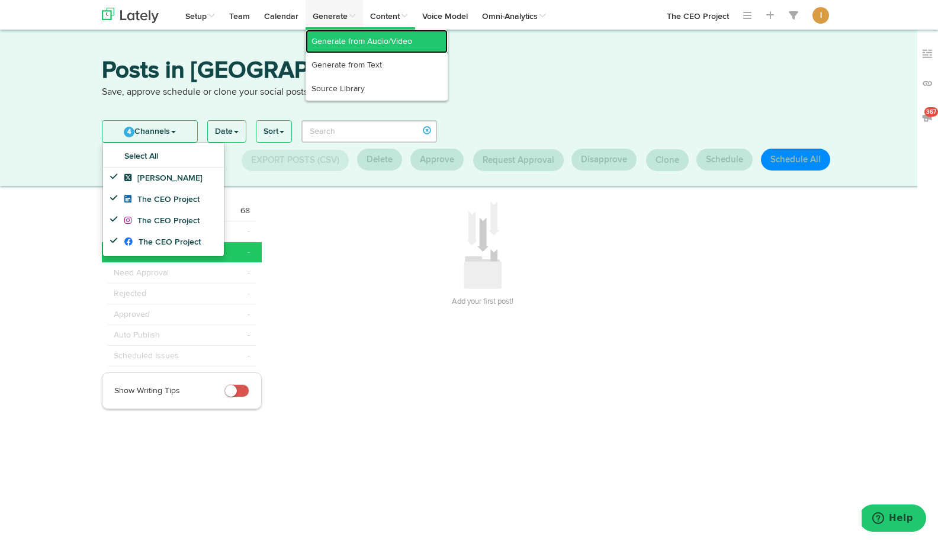
click at [337, 37] on link "Generate from Audio/Video" at bounding box center [377, 42] width 142 height 24
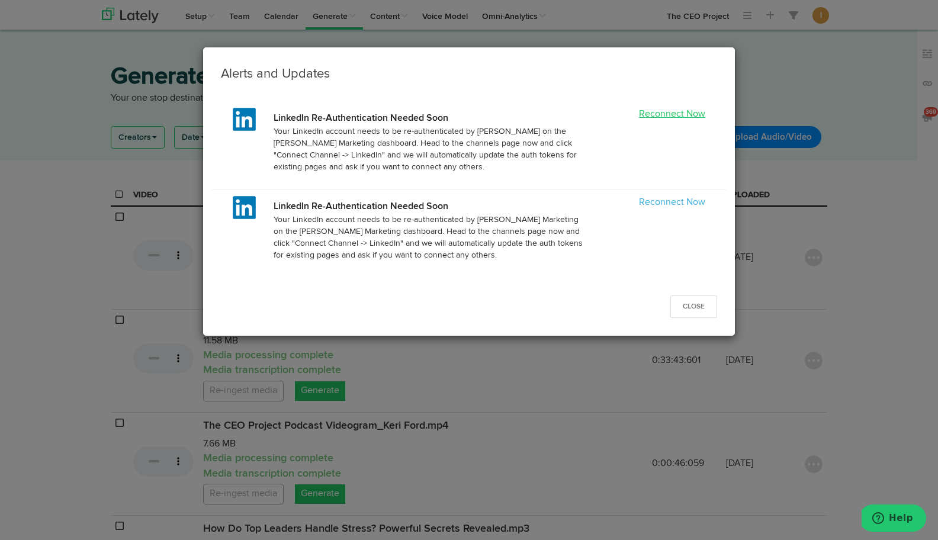
click at [670, 116] on link "Reconnect Now" at bounding box center [672, 114] width 66 height 9
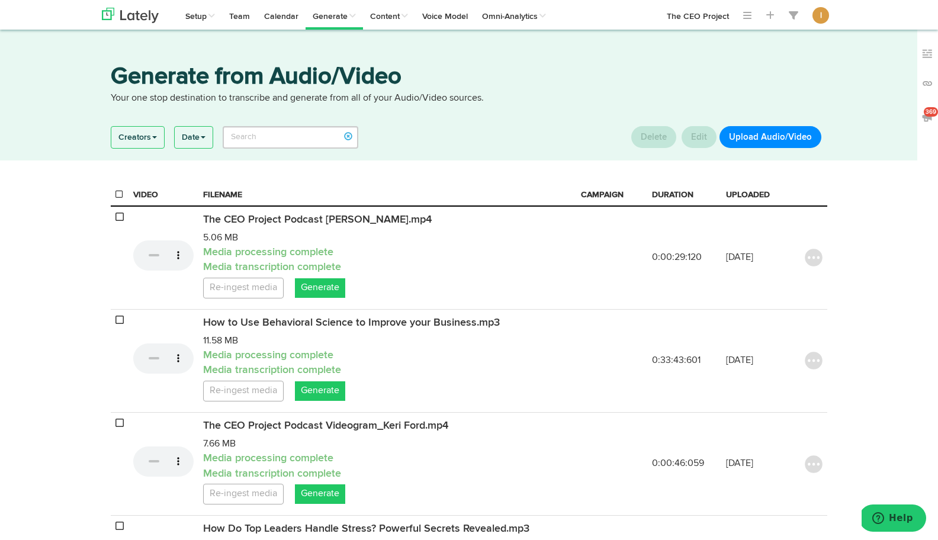
click at [782, 137] on button "Upload Audio/Video" at bounding box center [770, 137] width 102 height 22
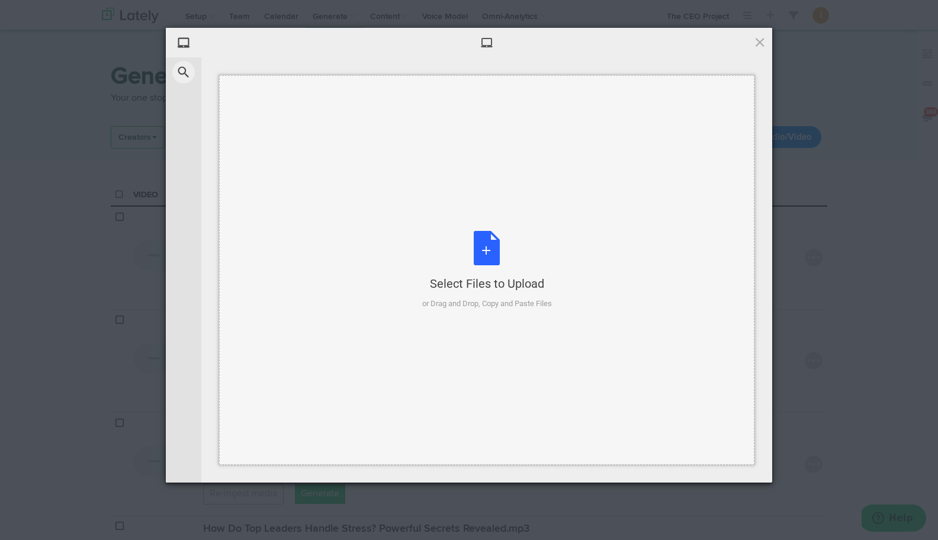
click at [487, 246] on div "Select Files to Upload or Drag and Drop, Copy and Paste Files" at bounding box center [487, 270] width 130 height 79
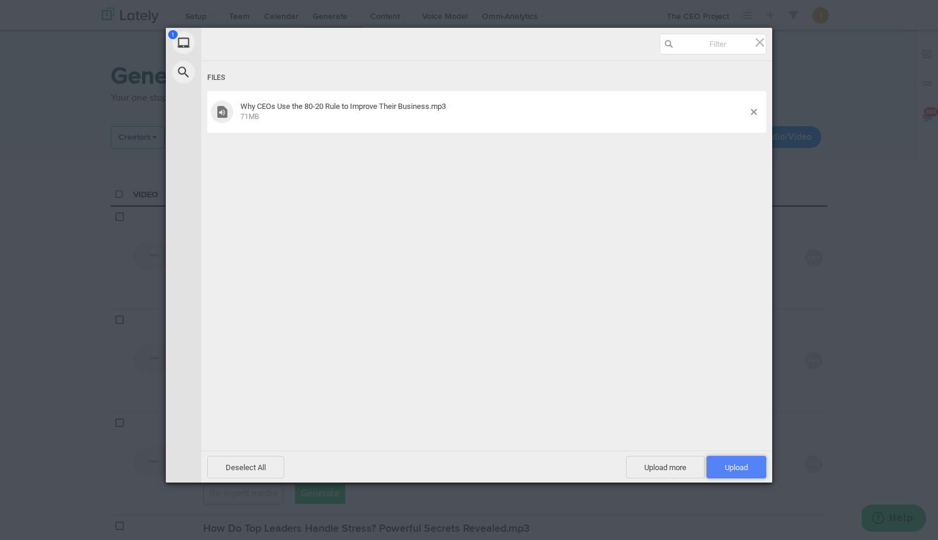
click at [746, 460] on span "Upload 1" at bounding box center [736, 467] width 60 height 22
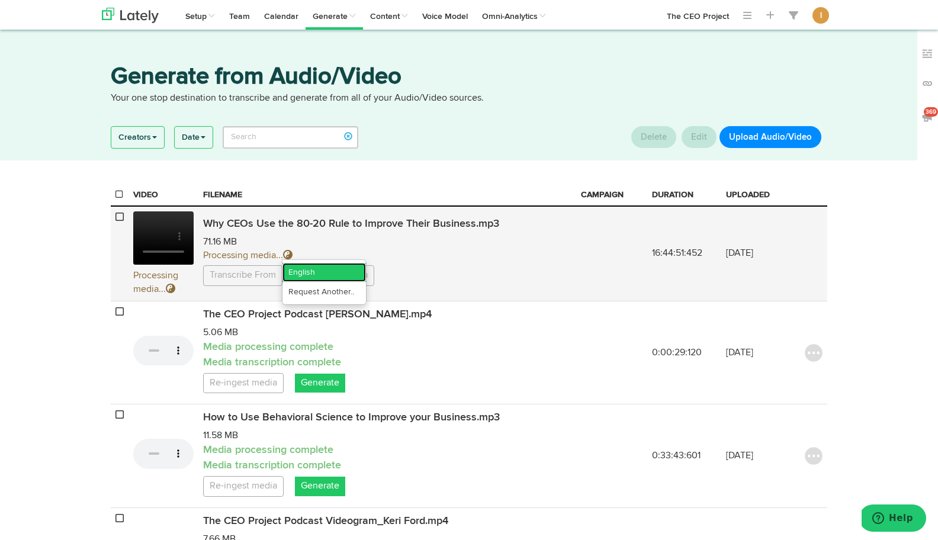
click at [329, 268] on link "English" at bounding box center [323, 272] width 83 height 19
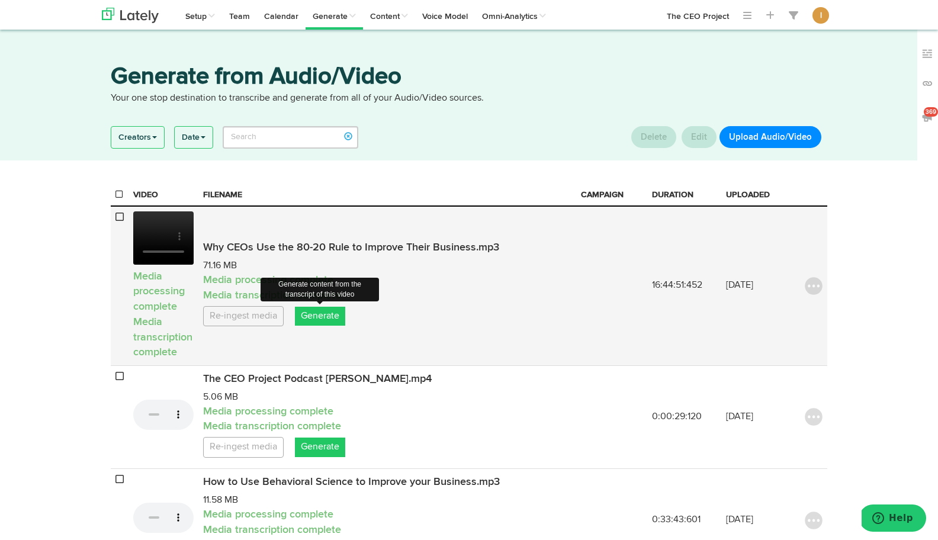
click at [324, 323] on link "Generate" at bounding box center [320, 317] width 50 height 20
select select "natural"
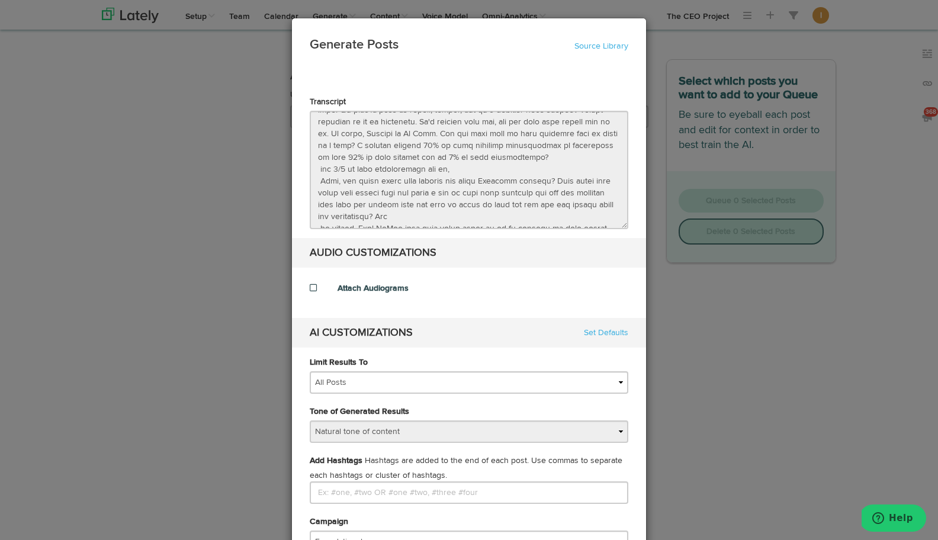
scroll to position [3716, 0]
click at [331, 300] on di-null "Transcript AUDIO CUSTOMIZATIONS Attach Audiograms AI CUSTOMIZATIONS Set Defaults" at bounding box center [469, 222] width 319 height 252
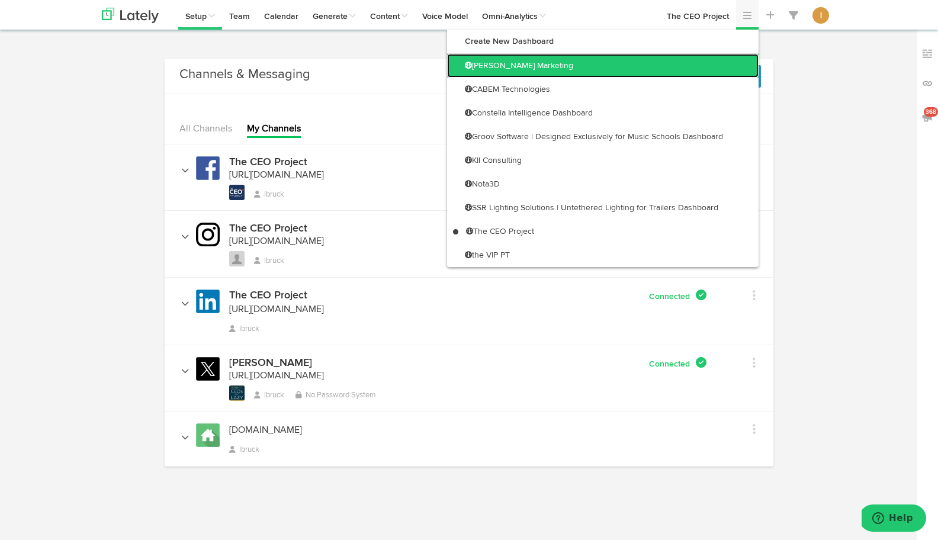
click at [715, 66] on link "[PERSON_NAME] Marketing" at bounding box center [602, 66] width 311 height 24
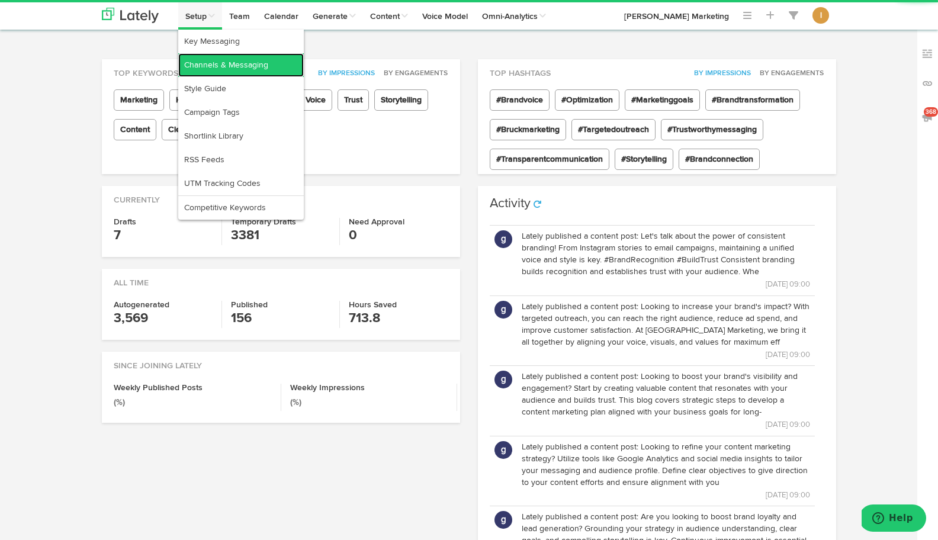
click at [212, 60] on link "Channels & Messaging" at bounding box center [241, 65] width 126 height 24
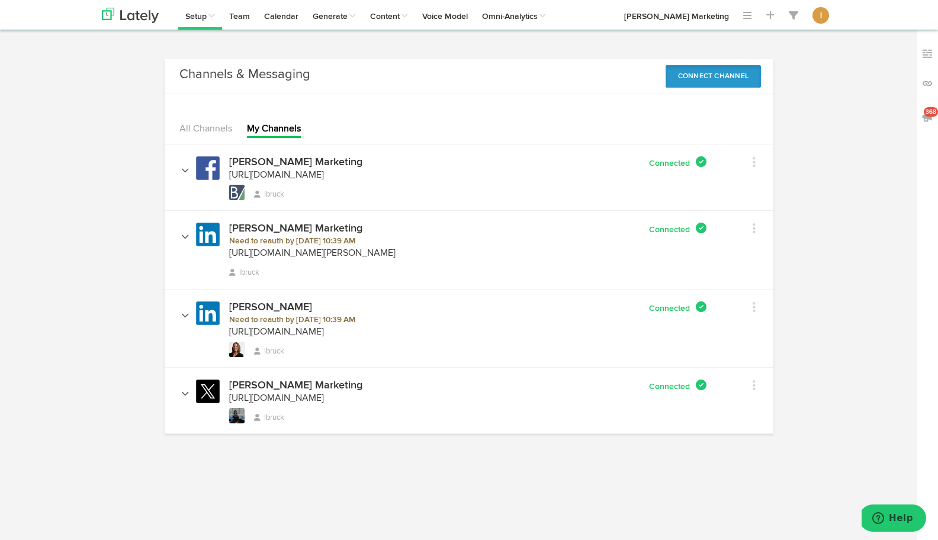
click at [684, 80] on button "Connect Channel" at bounding box center [713, 76] width 96 height 22
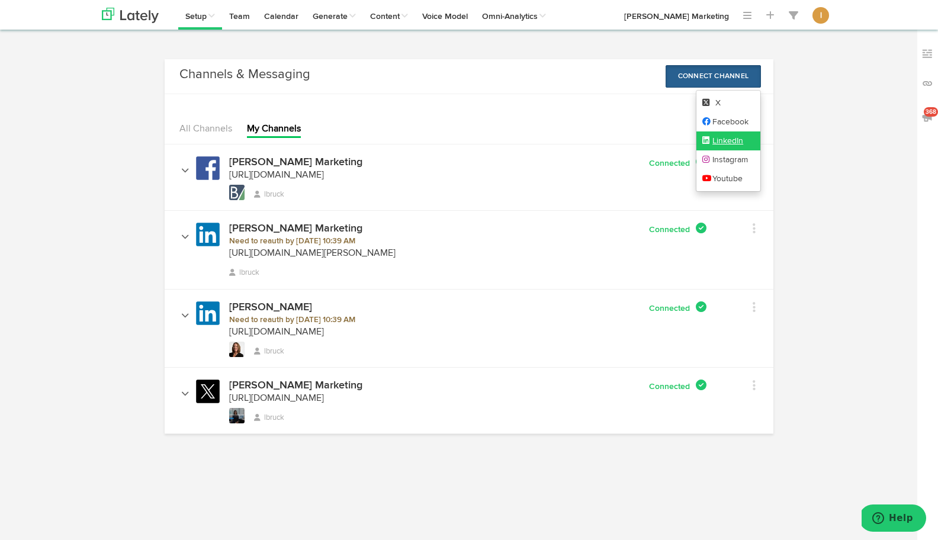
click at [702, 139] on icon at bounding box center [707, 140] width 11 height 8
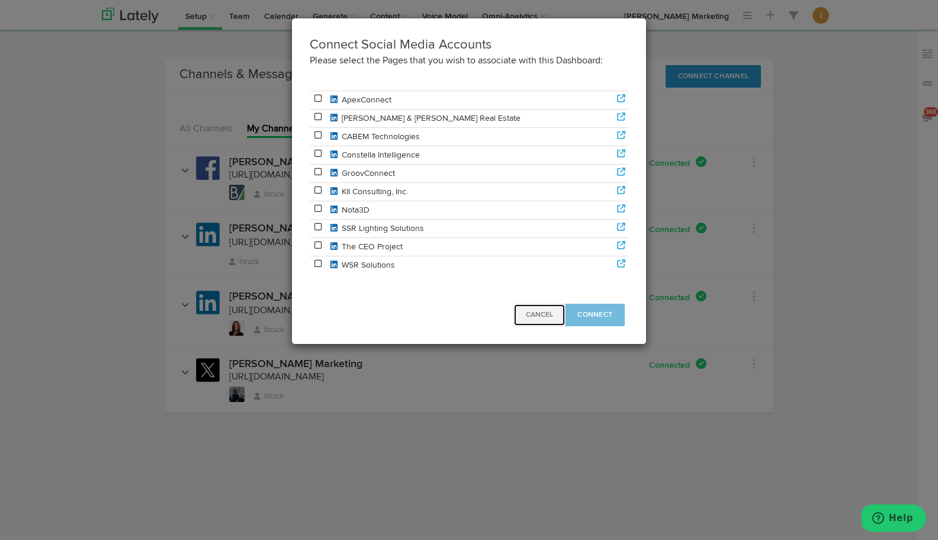
click at [548, 320] on button "Cancel" at bounding box center [539, 315] width 52 height 22
